Goal: Task Accomplishment & Management: Use online tool/utility

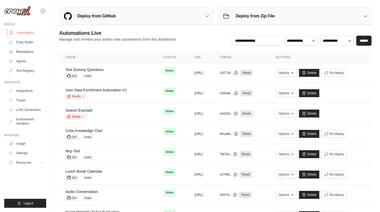
click at [30, 29] on link "Automations" at bounding box center [27, 33] width 40 height 8
click at [44, 11] on icon at bounding box center [43, 11] width 2 height 2
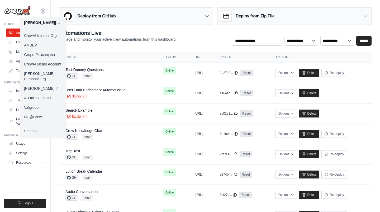
click at [55, 65] on link "CrewAI Demo Account" at bounding box center [43, 64] width 46 height 10
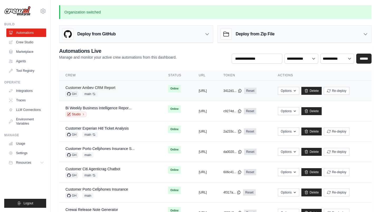
click at [94, 87] on link "Customer Ambev CRM Report" at bounding box center [90, 88] width 50 height 4
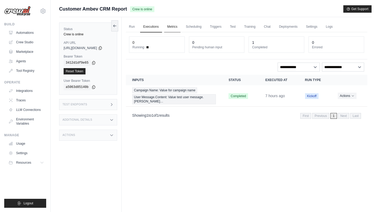
click at [175, 27] on link "Metrics" at bounding box center [172, 26] width 17 height 11
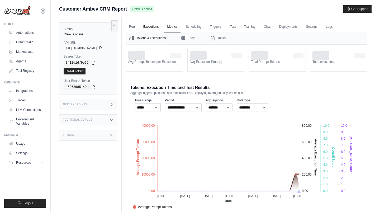
click at [153, 28] on link "Executions" at bounding box center [151, 26] width 22 height 11
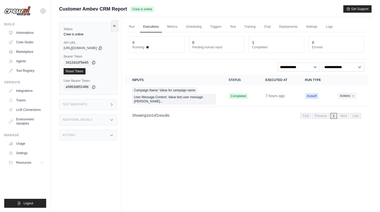
click at [92, 61] on icon at bounding box center [94, 62] width 4 height 4
click at [76, 103] on h3 "Test Endpoints" at bounding box center [75, 104] width 25 height 3
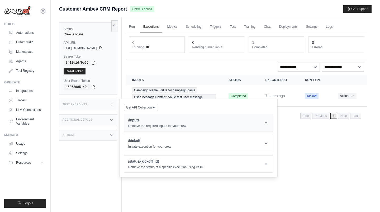
click at [140, 126] on p "Retrieve the required inputs for your crew" at bounding box center [157, 126] width 58 height 4
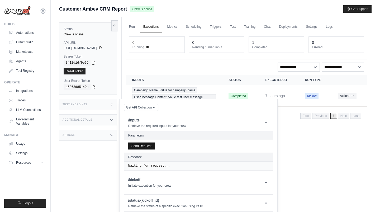
click at [153, 146] on button "Send Request" at bounding box center [141, 146] width 26 height 6
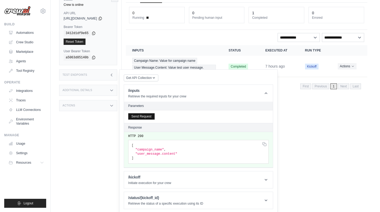
scroll to position [30, 0]
click at [152, 186] on header "/kickoff Initiate execution for your crew" at bounding box center [198, 179] width 149 height 17
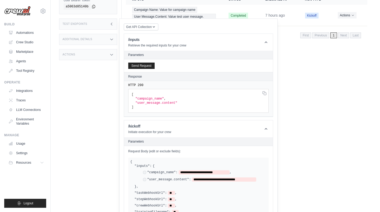
scroll to position [79, 0]
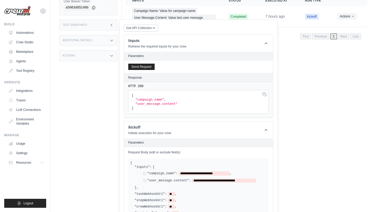
click at [319, 130] on div "Run Executions Metrics Scheduling Triggers Test Training Chat Deployments Setti…" at bounding box center [247, 44] width 250 height 212
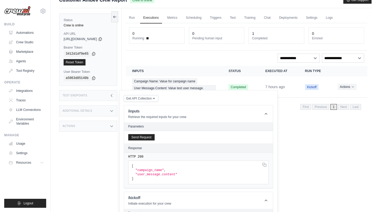
scroll to position [0, 0]
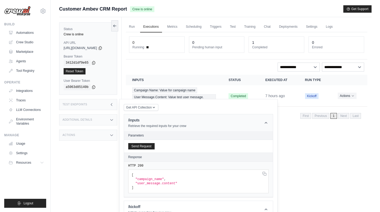
click at [269, 121] on icon at bounding box center [266, 122] width 5 height 5
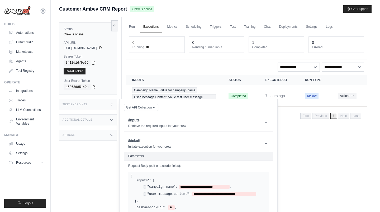
click at [291, 142] on div "Run Executions Metrics Scheduling Triggers Test Training Chat Deployments Setti…" at bounding box center [247, 123] width 250 height 212
click at [179, 30] on link "Metrics" at bounding box center [172, 26] width 17 height 11
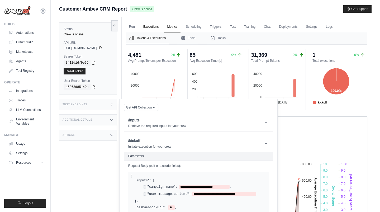
click at [158, 27] on link "Executions" at bounding box center [151, 26] width 22 height 11
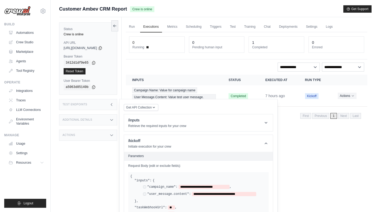
click at [107, 105] on div "Test Endpoints" at bounding box center [88, 104] width 58 height 11
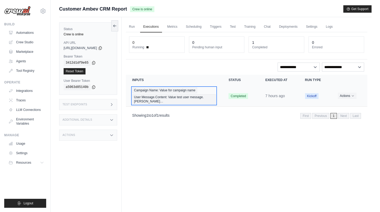
click at [156, 92] on span "Campaign Name: Value for campaign name" at bounding box center [164, 90] width 65 height 6
click at [150, 97] on span "User Message.Content: Value test user message.conte…" at bounding box center [174, 99] width 84 height 10
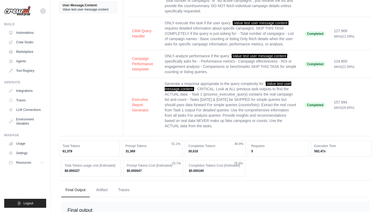
scroll to position [82, 0]
